Goal: Transaction & Acquisition: Obtain resource

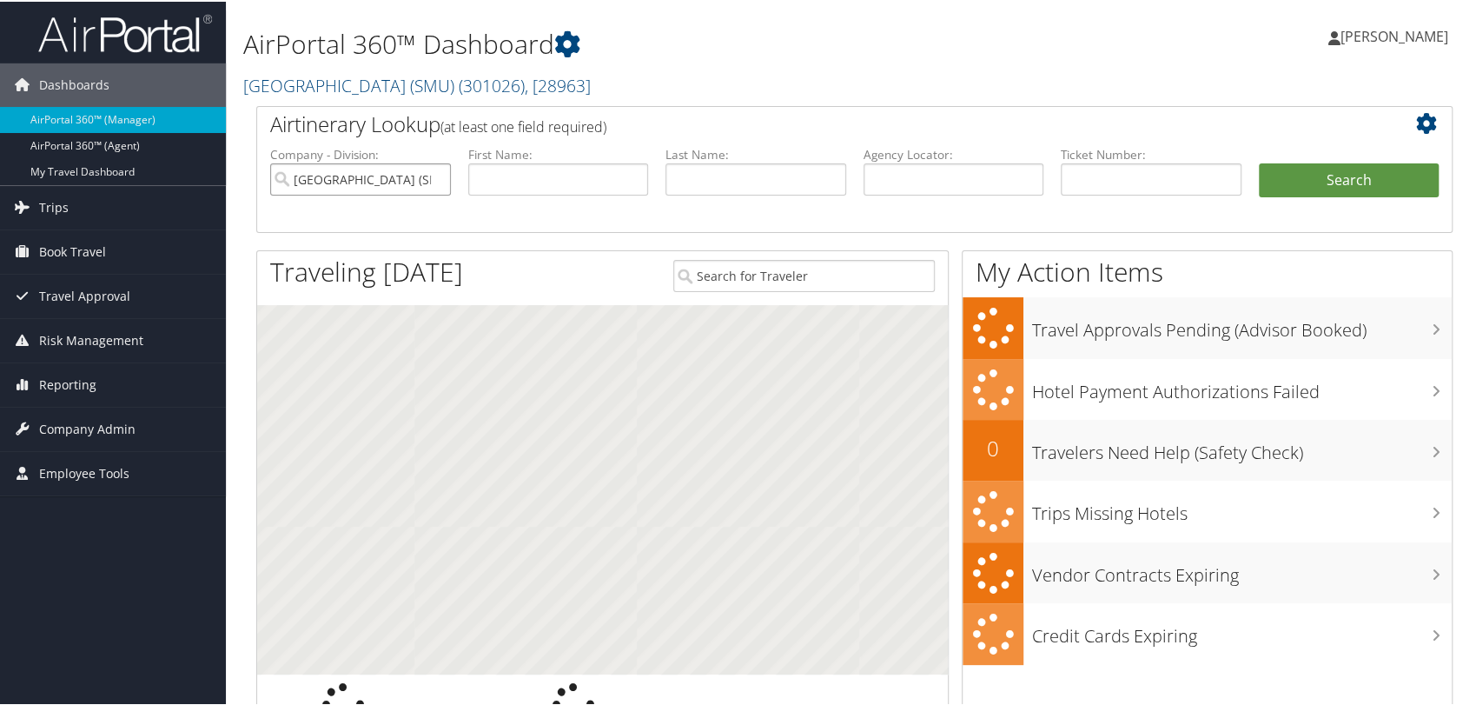
click at [431, 182] on input "[GEOGRAPHIC_DATA] (SMU)" at bounding box center [360, 178] width 181 height 32
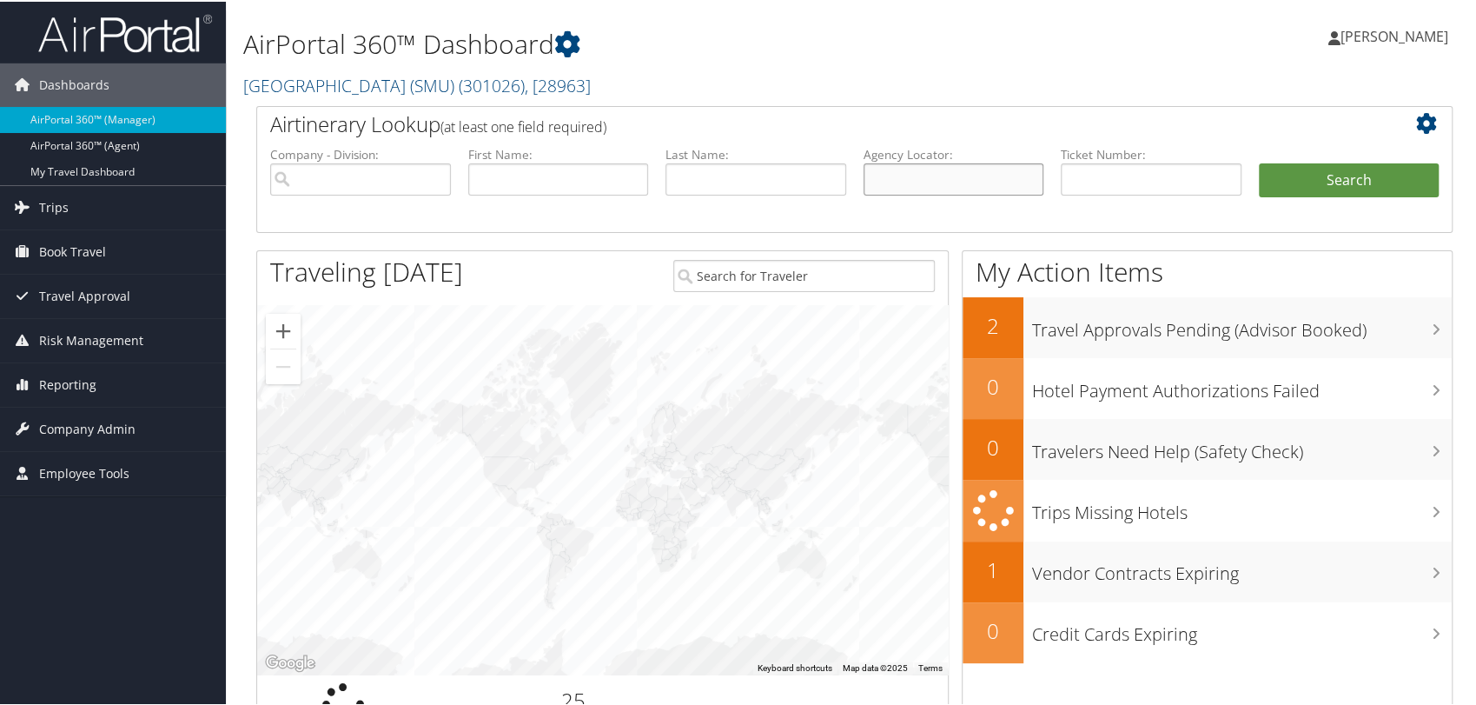
click at [884, 184] on input "text" at bounding box center [953, 178] width 181 height 32
paste input "DM9XC9"
type input "DM9XC9"
click at [1259, 162] on button "Search" at bounding box center [1349, 179] width 181 height 35
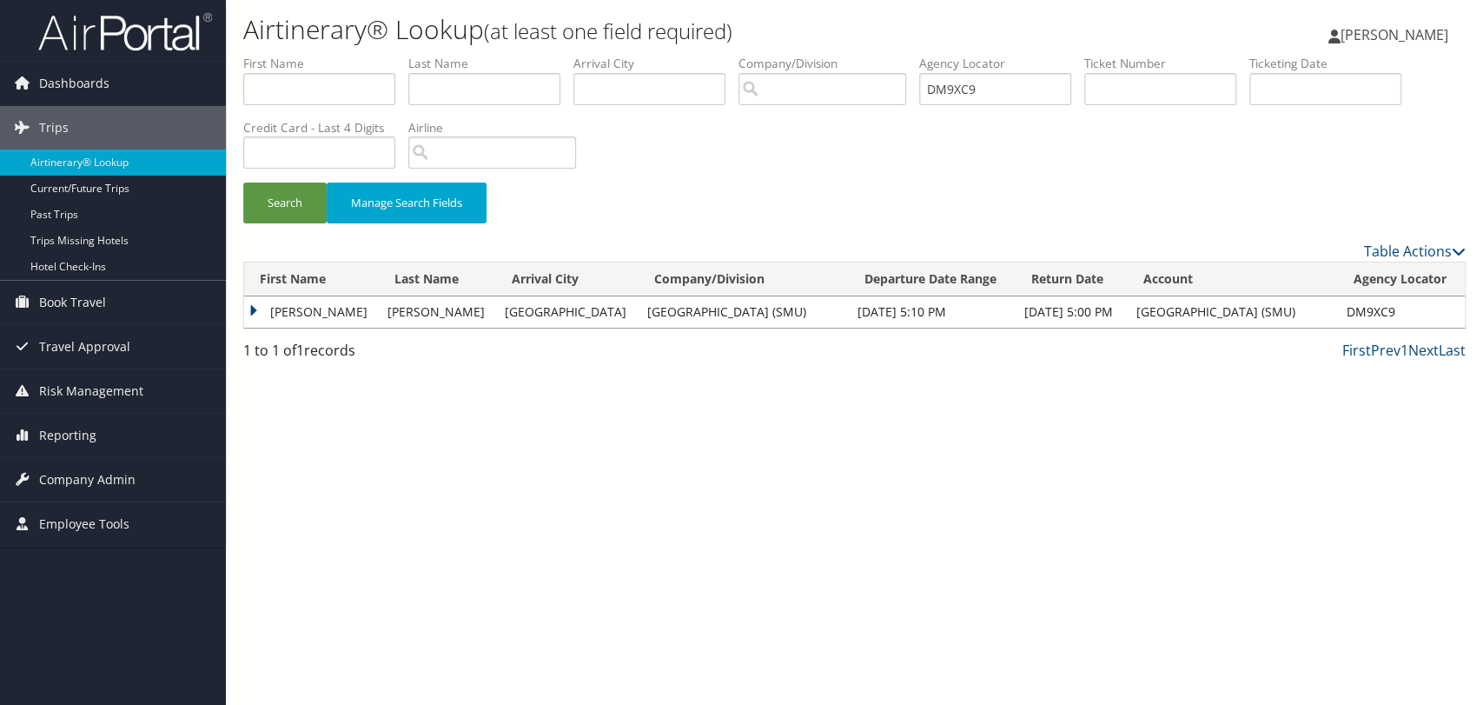
click at [250, 308] on td "KLAUS OTTO" at bounding box center [311, 311] width 135 height 31
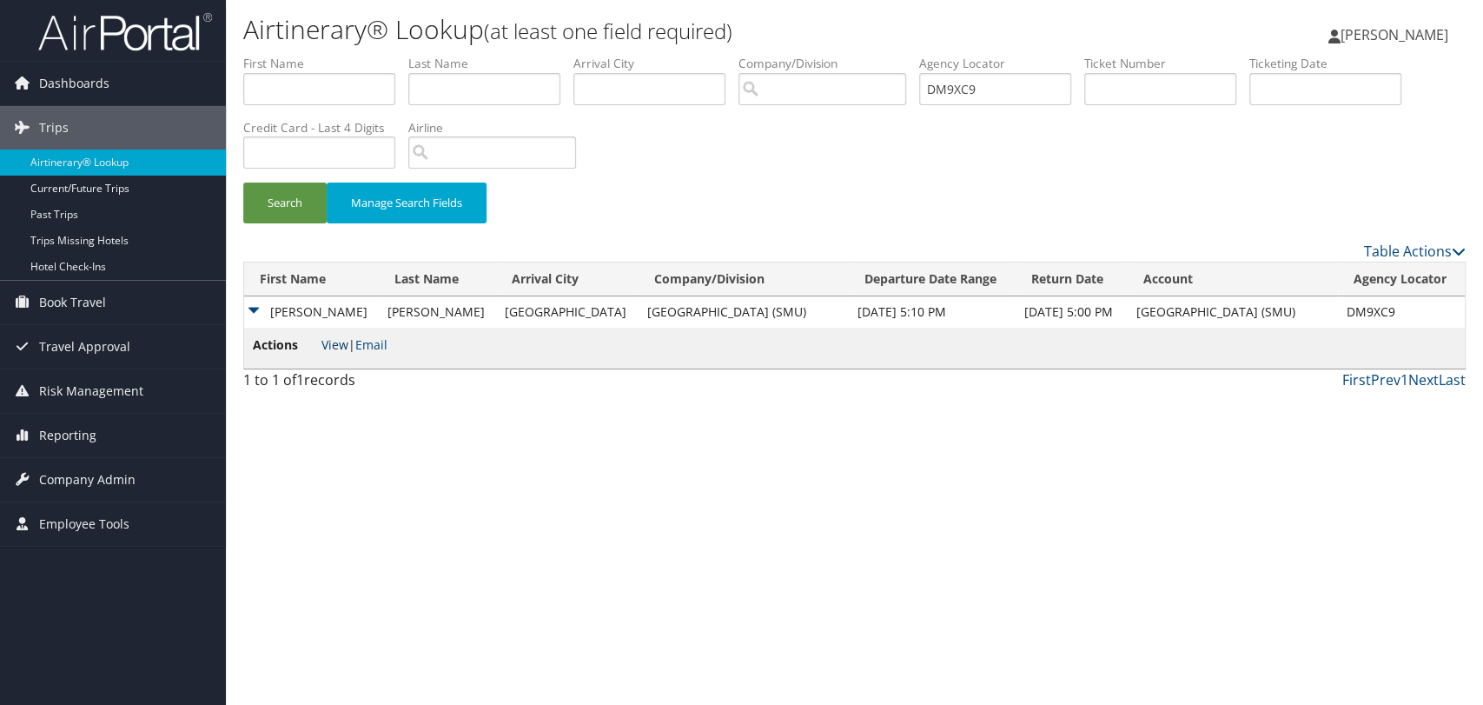
click at [346, 346] on link "View" at bounding box center [334, 344] width 27 height 17
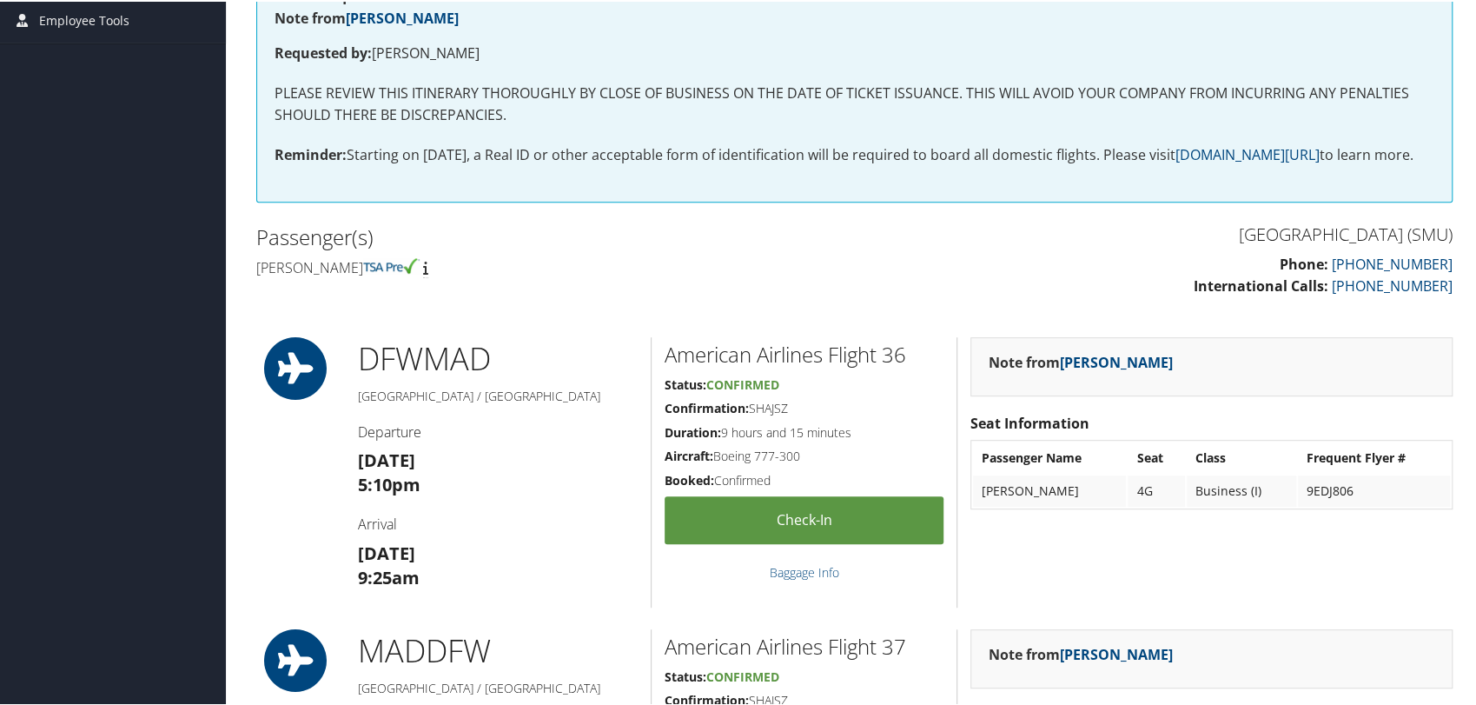
scroll to position [389, 0]
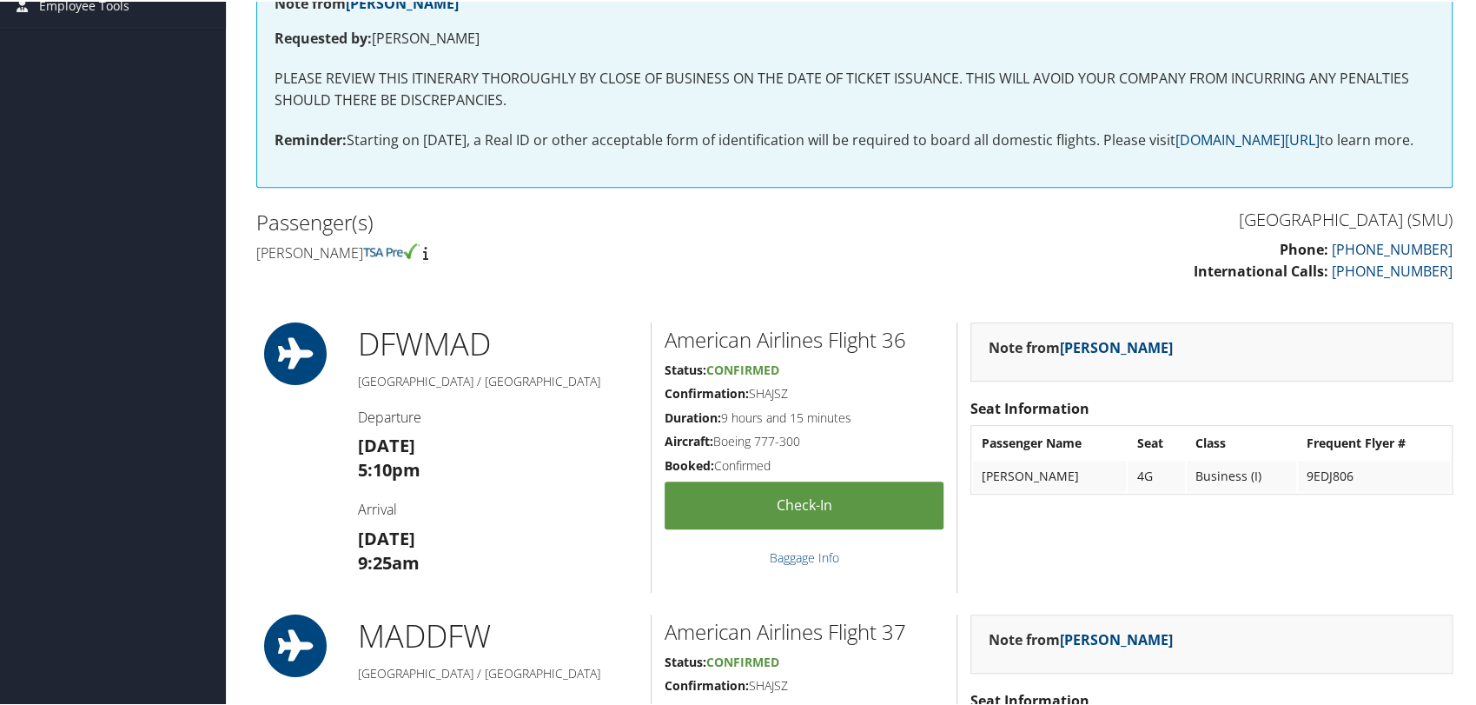
drag, startPoint x: 394, startPoint y: 273, endPoint x: 255, endPoint y: 273, distance: 138.1
click at [256, 261] on h4 "[PERSON_NAME]" at bounding box center [548, 250] width 585 height 19
copy h4 "Klaus otto Desmet"
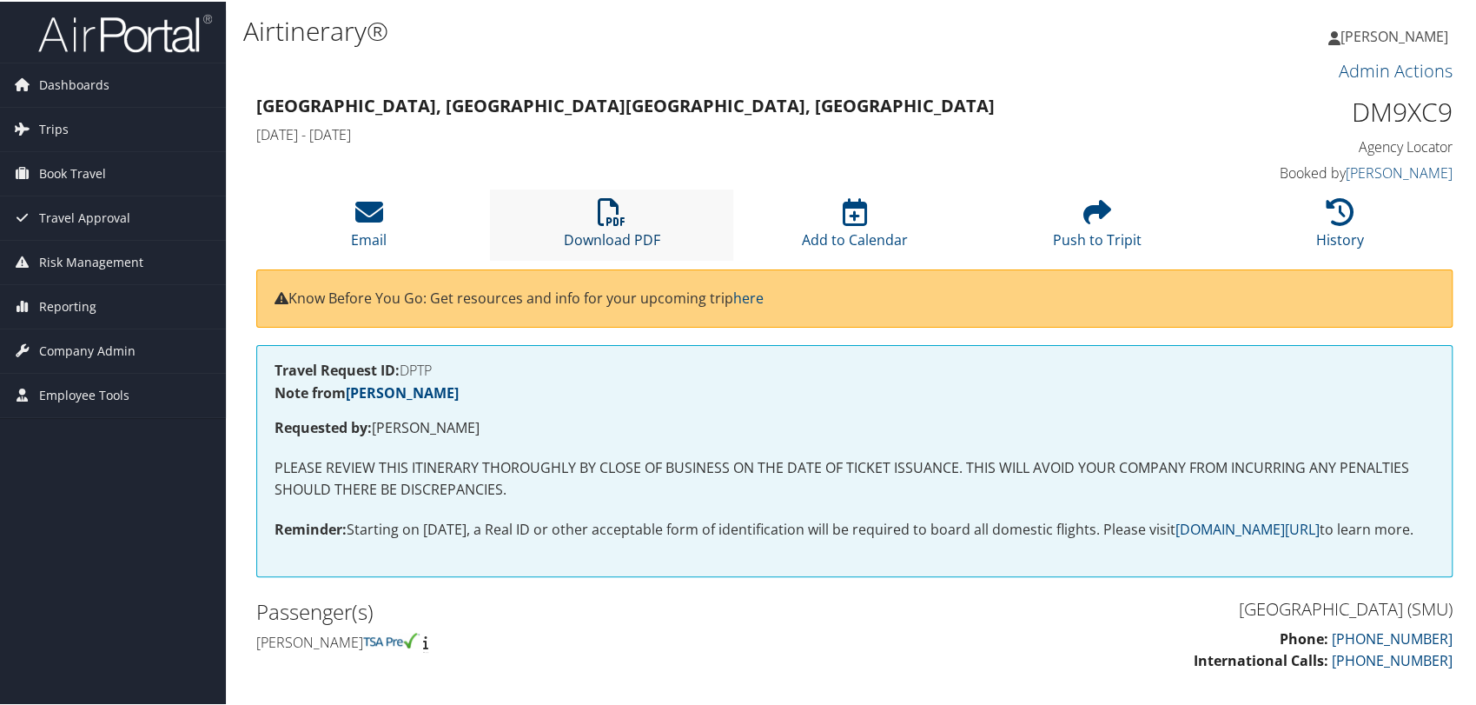
click at [611, 205] on icon at bounding box center [612, 210] width 28 height 28
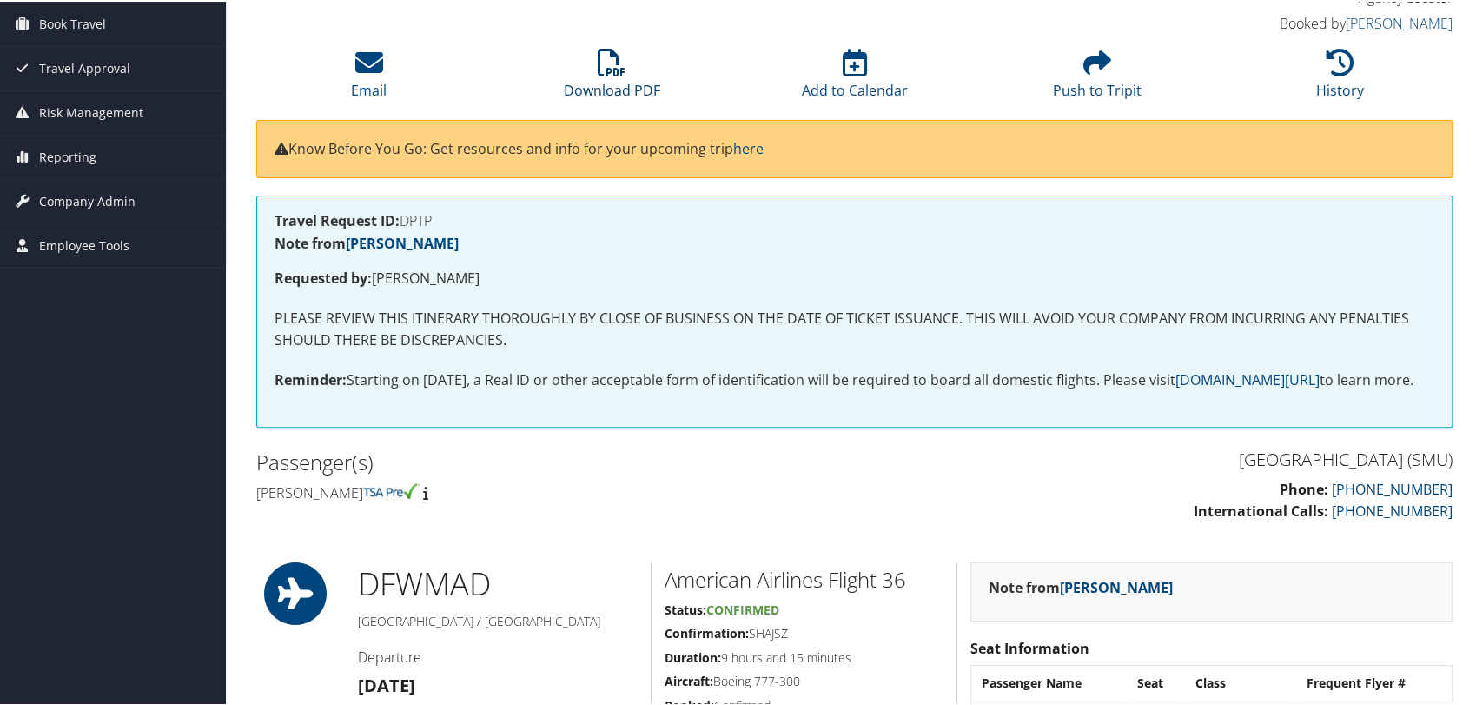
scroll to position [193, 0]
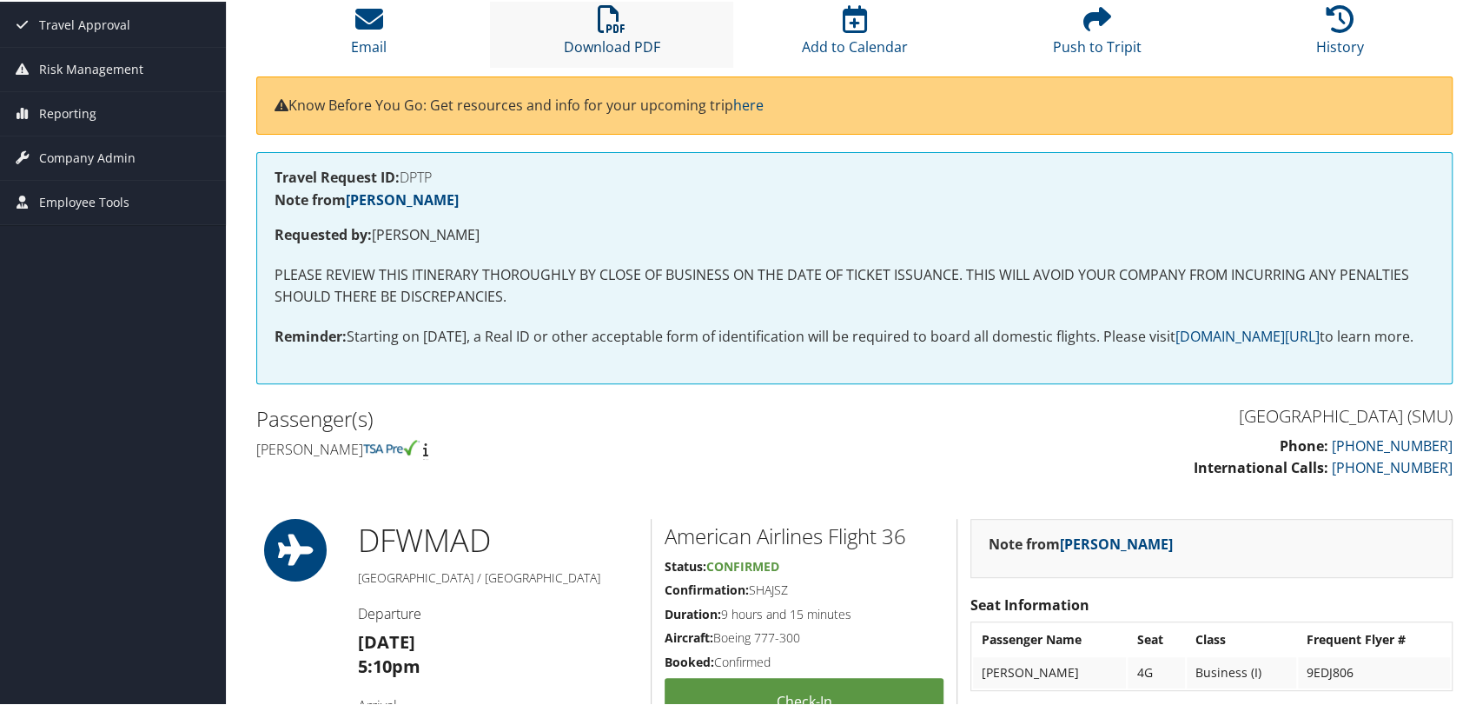
click at [630, 34] on link "Download PDF" at bounding box center [612, 34] width 96 height 42
